Goal: Navigation & Orientation: Find specific page/section

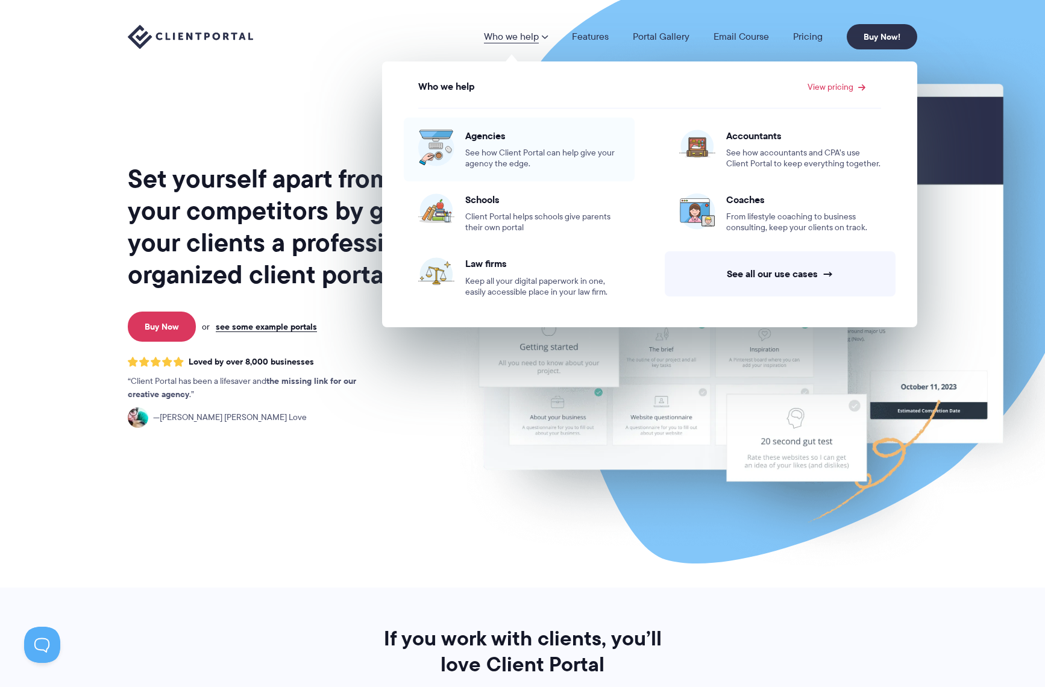
click at [534, 154] on span "See how Client Portal can help give your agency the edge." at bounding box center [542, 159] width 155 height 22
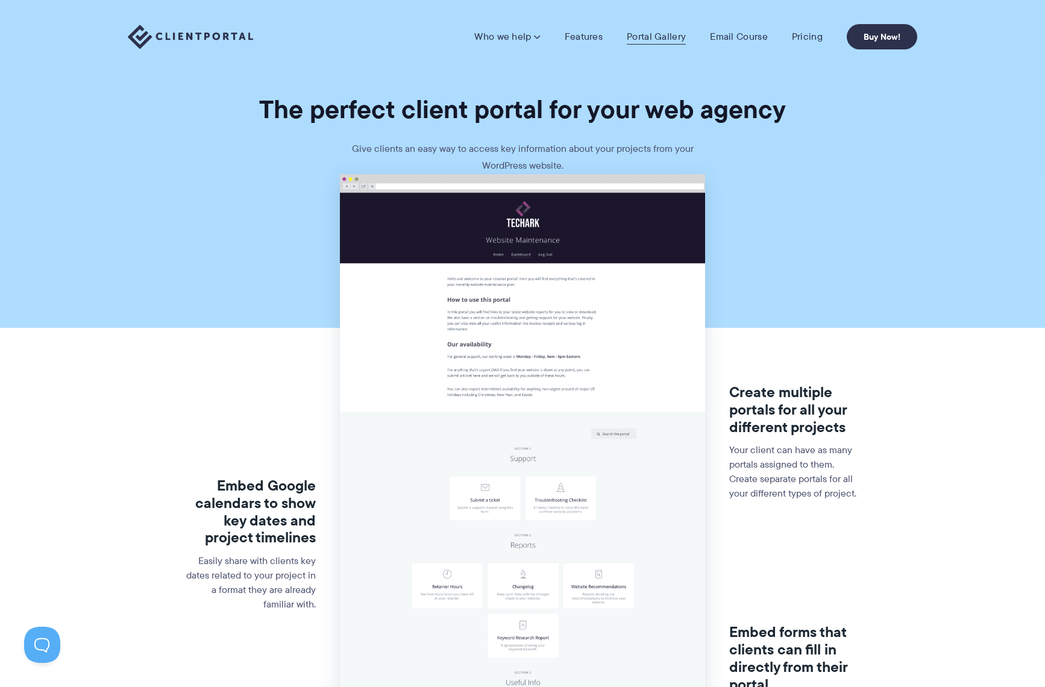
click at [647, 34] on link "Portal Gallery" at bounding box center [656, 37] width 59 height 12
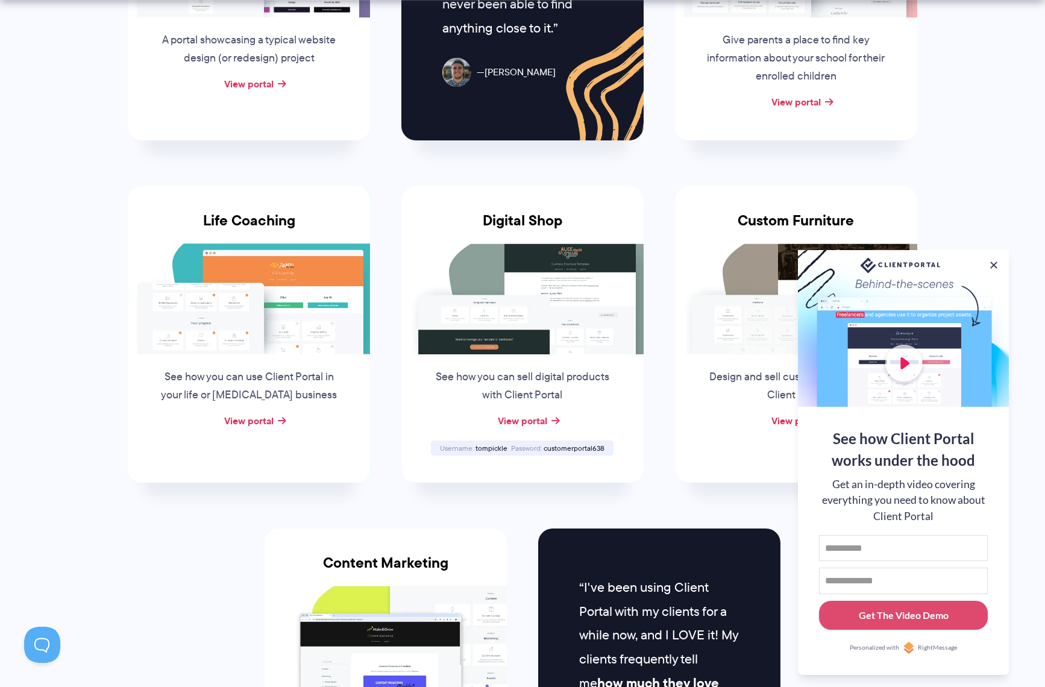
scroll to position [1012, 0]
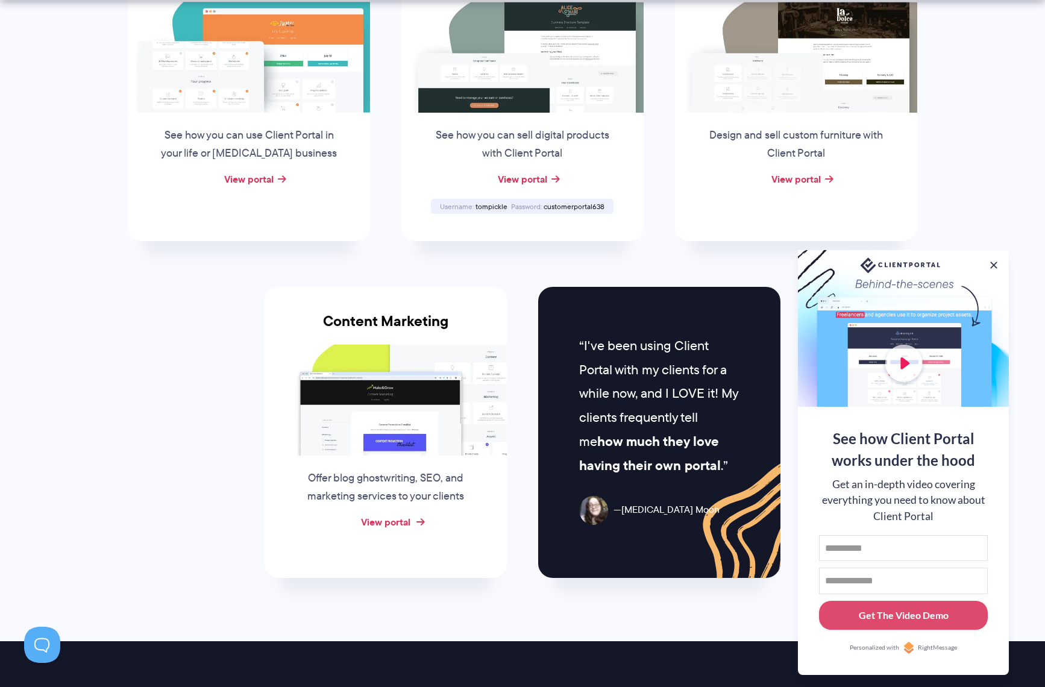
click at [400, 515] on link "View portal" at bounding box center [385, 522] width 49 height 14
